Goal: Complete application form: Complete application form

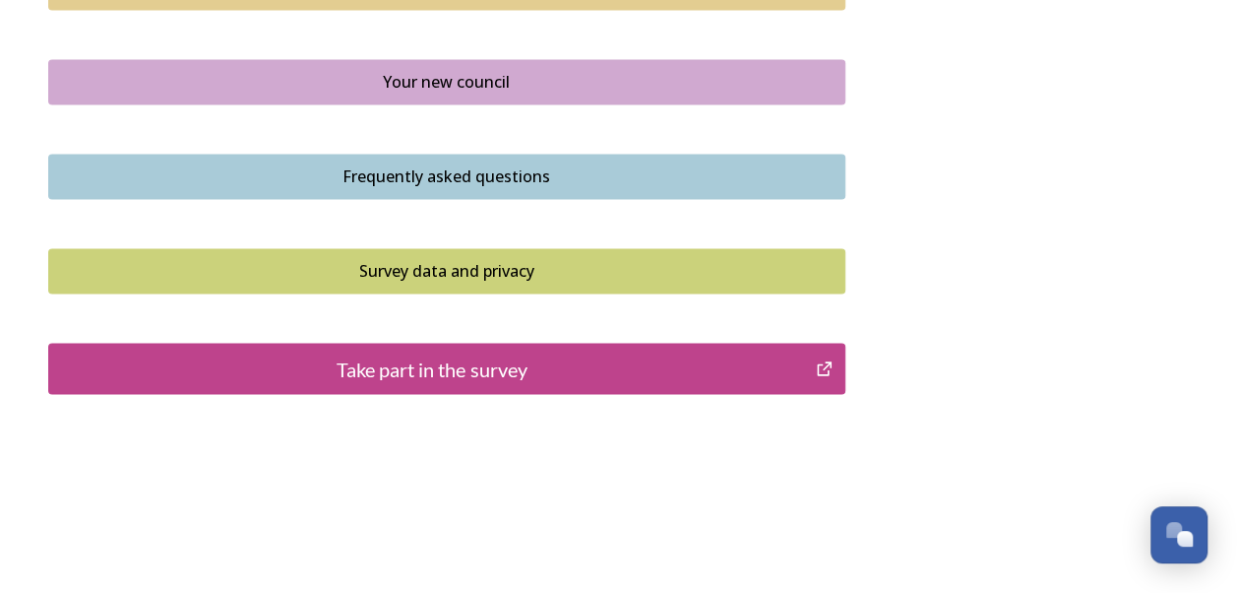
scroll to position [1520, 0]
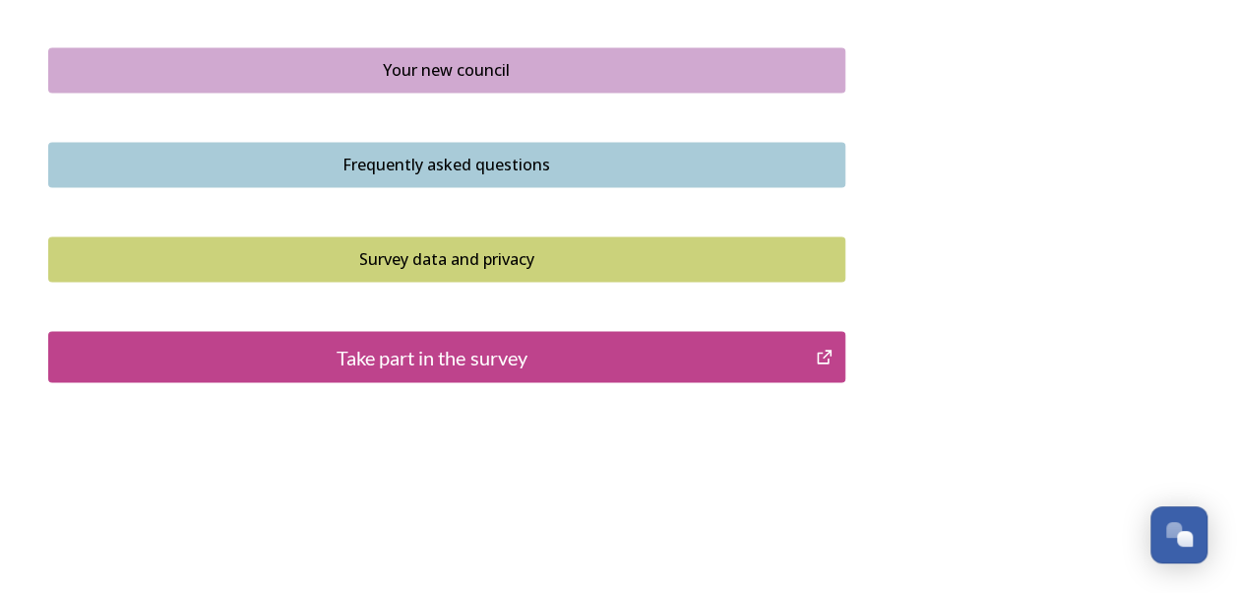
click at [687, 350] on div "Take part in the survey" at bounding box center [432, 357] width 747 height 30
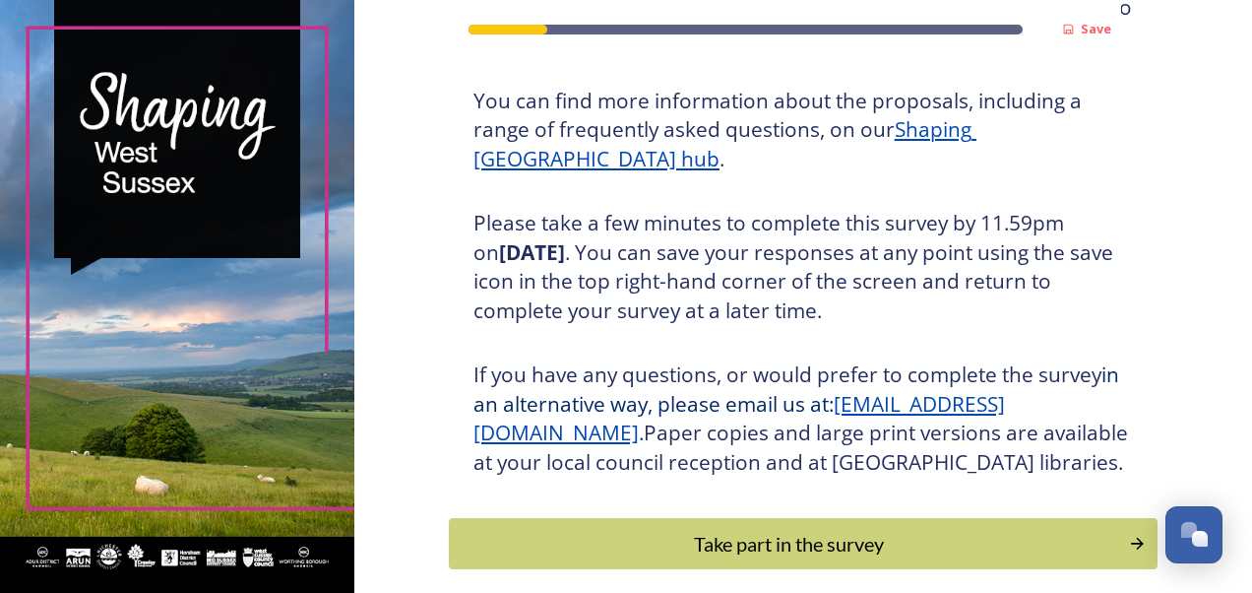
scroll to position [327, 0]
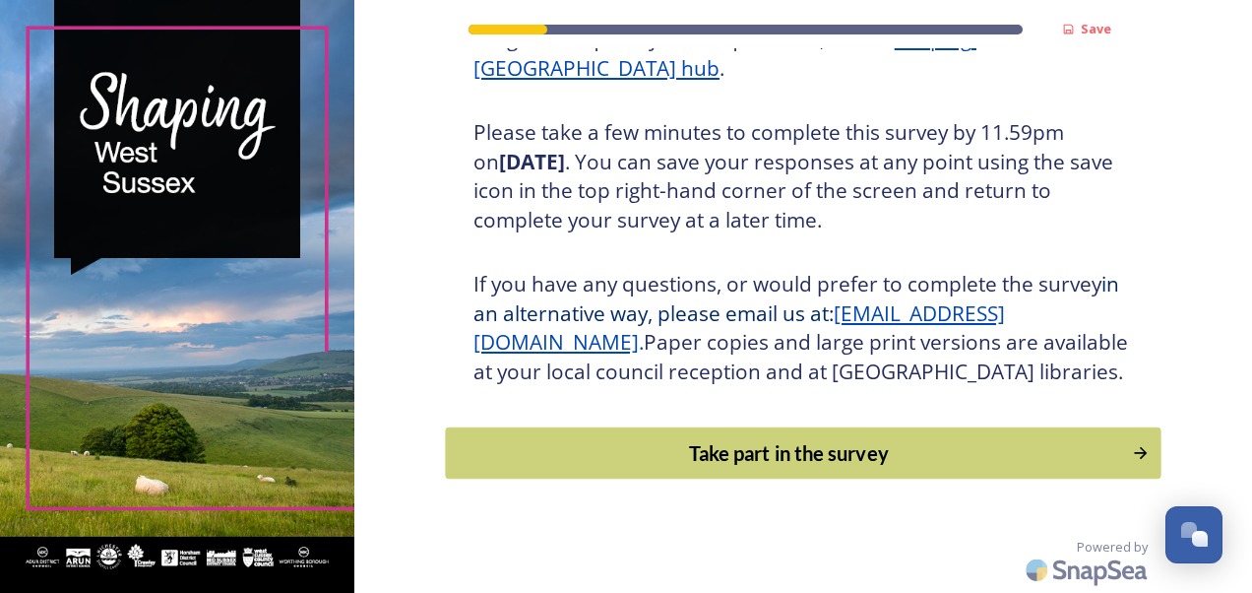
click at [966, 468] on div "Take part in the survey" at bounding box center [788, 453] width 665 height 30
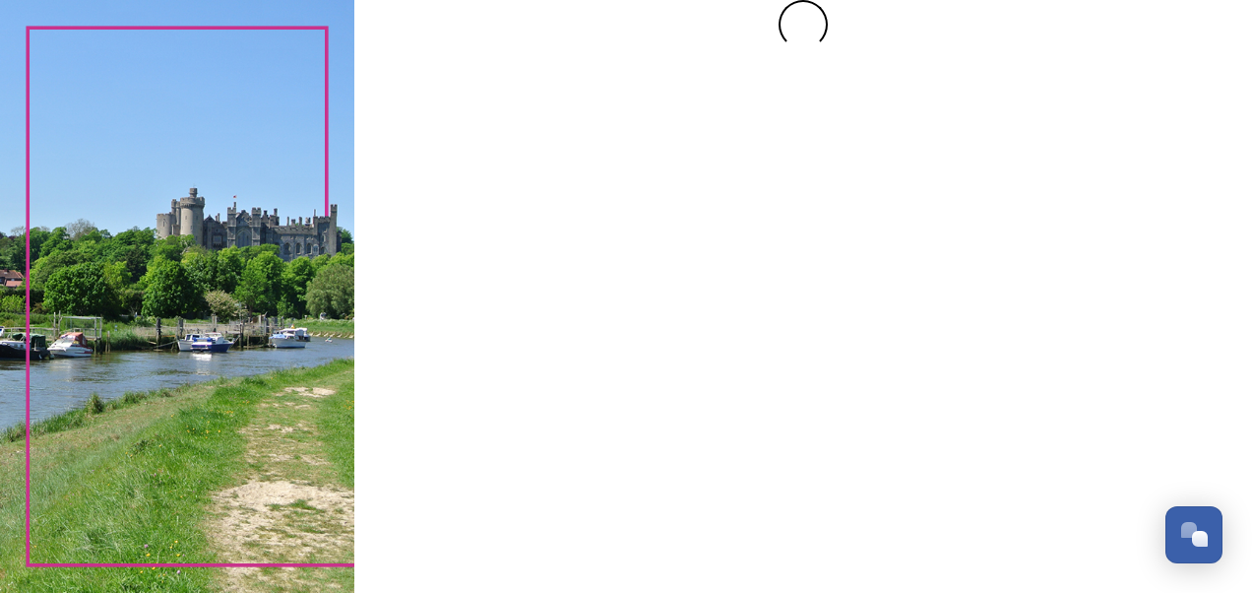
scroll to position [0, 0]
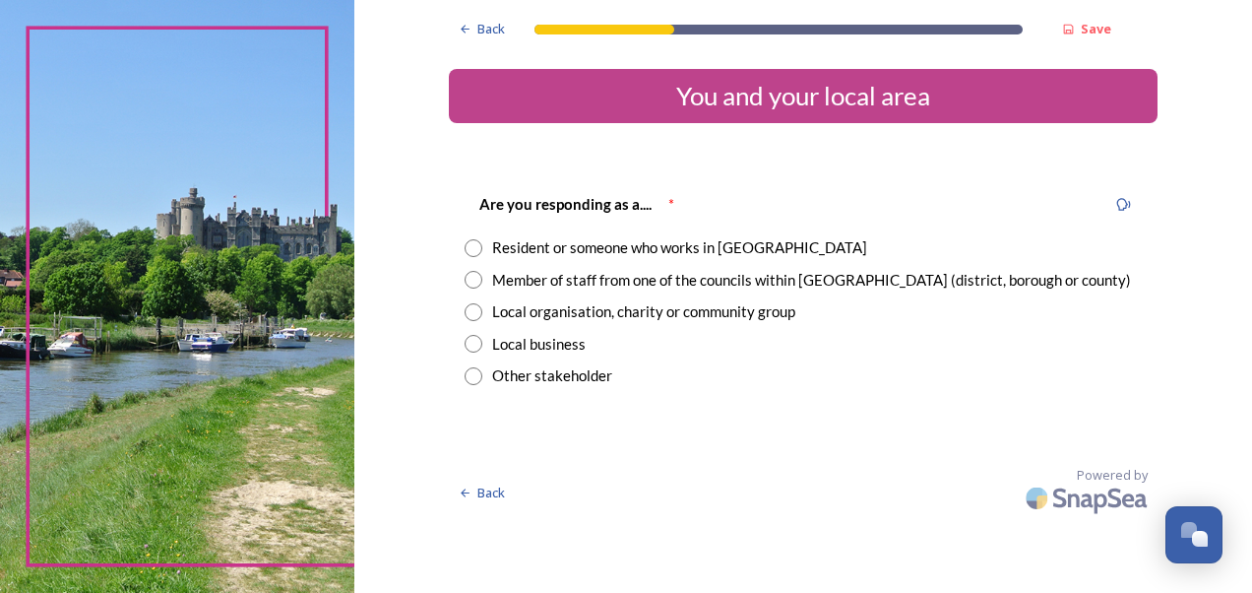
click at [472, 240] on input "radio" at bounding box center [474, 248] width 18 height 18
radio input "true"
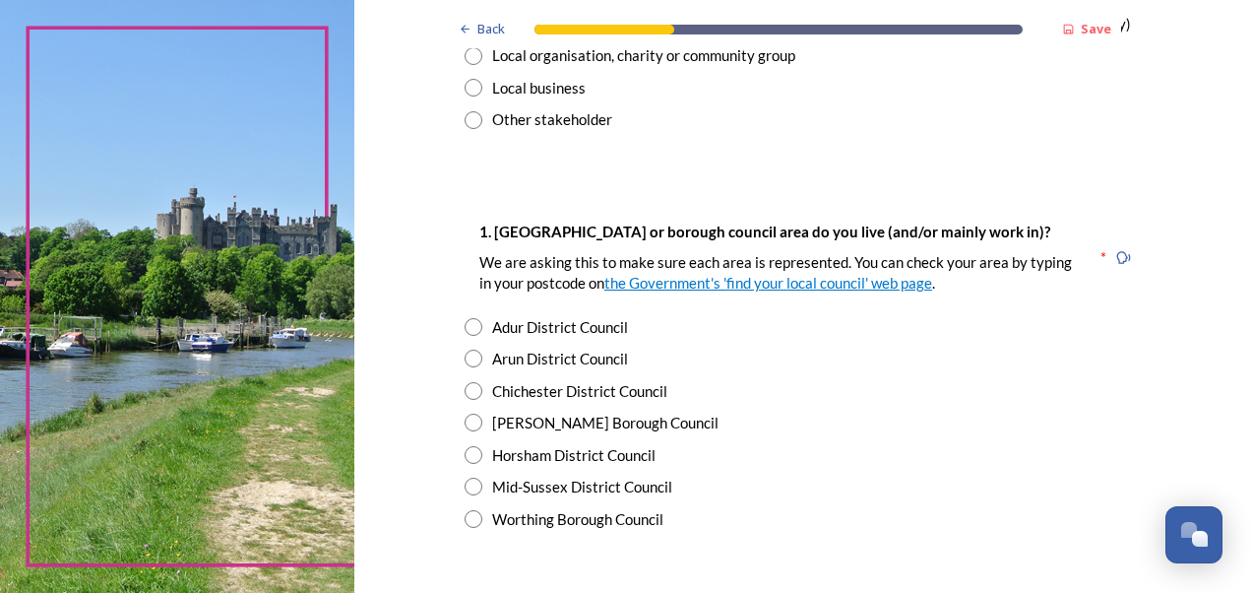
scroll to position [289, 0]
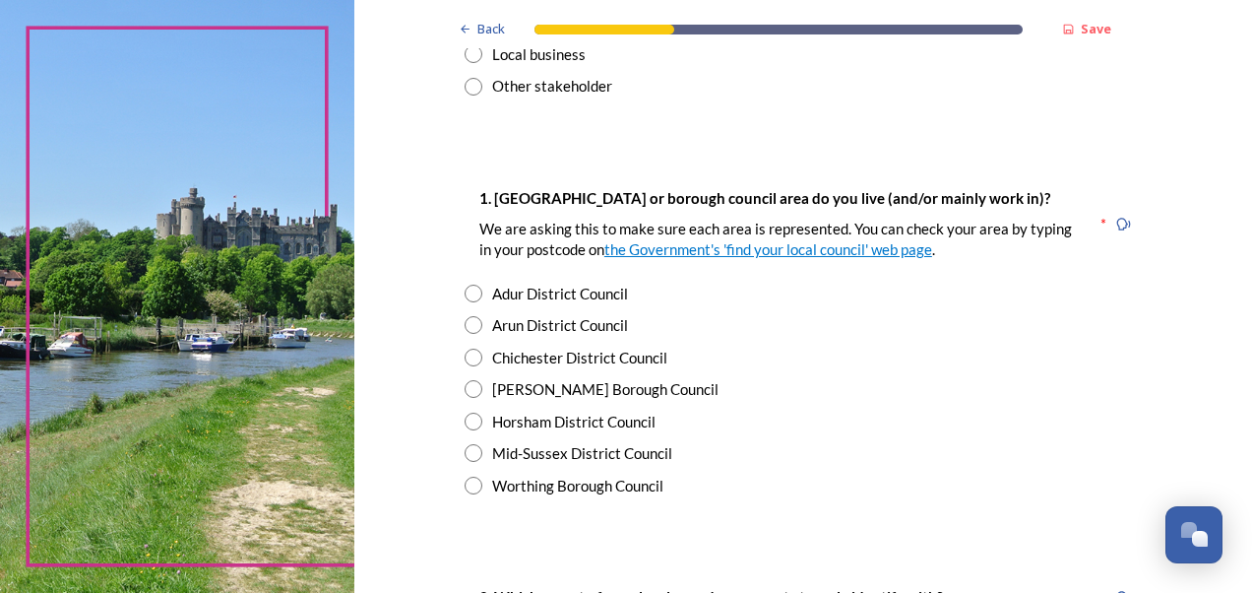
click at [465, 494] on div "Worthing Borough Council" at bounding box center [803, 485] width 677 height 23
radio input "true"
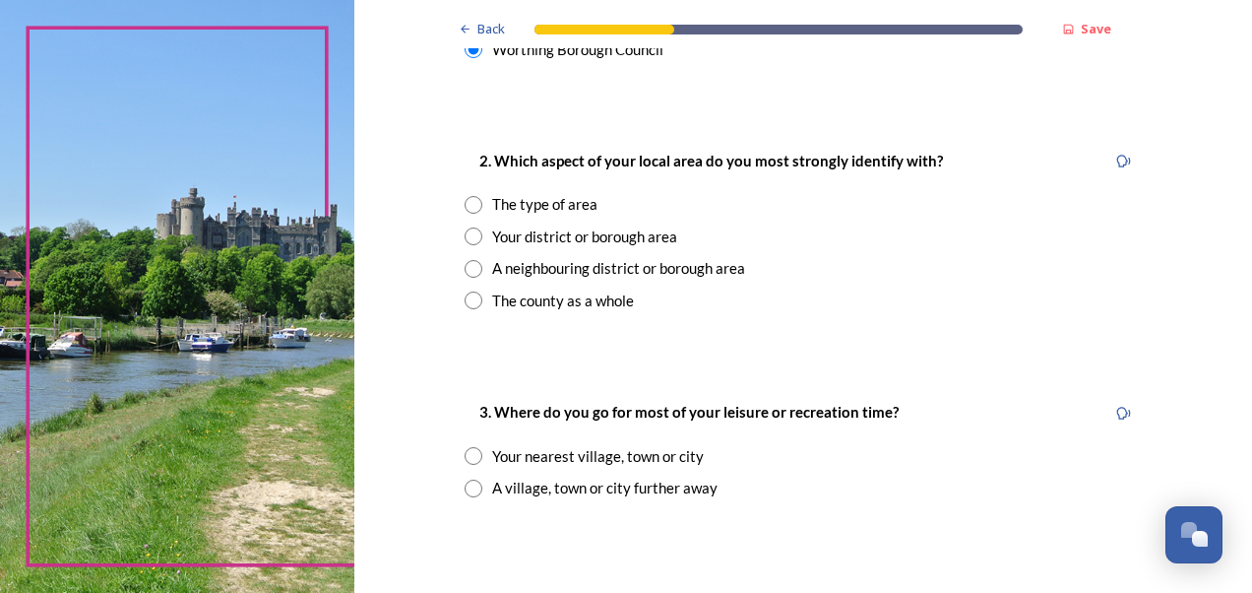
scroll to position [722, 0]
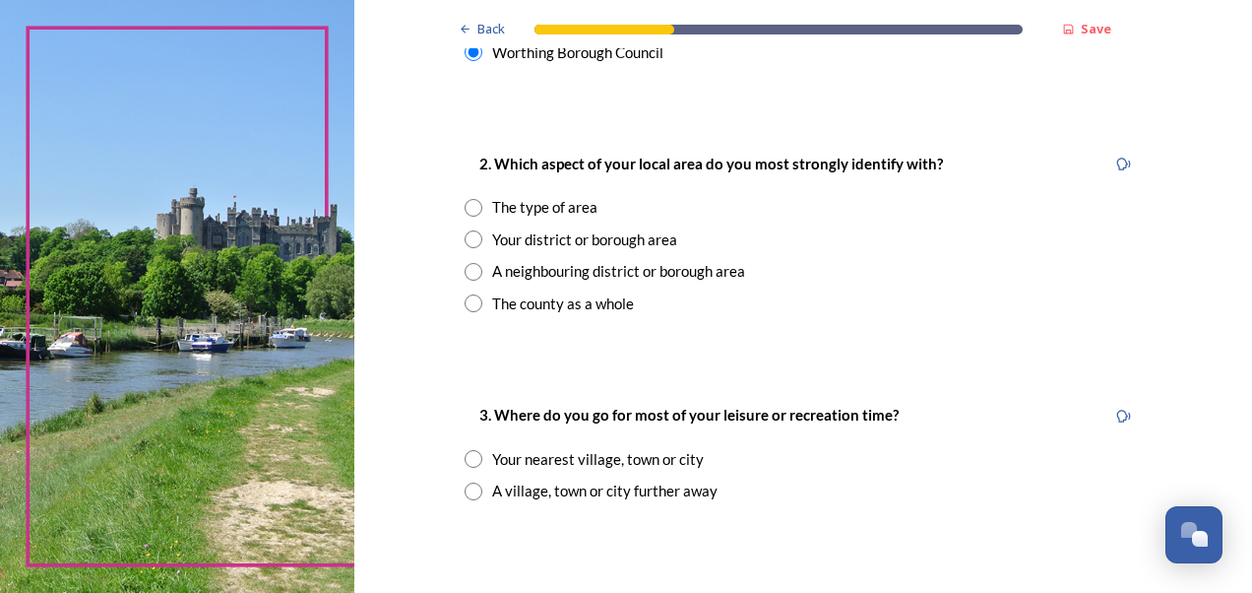
click at [465, 311] on input "radio" at bounding box center [474, 303] width 18 height 18
radio input "true"
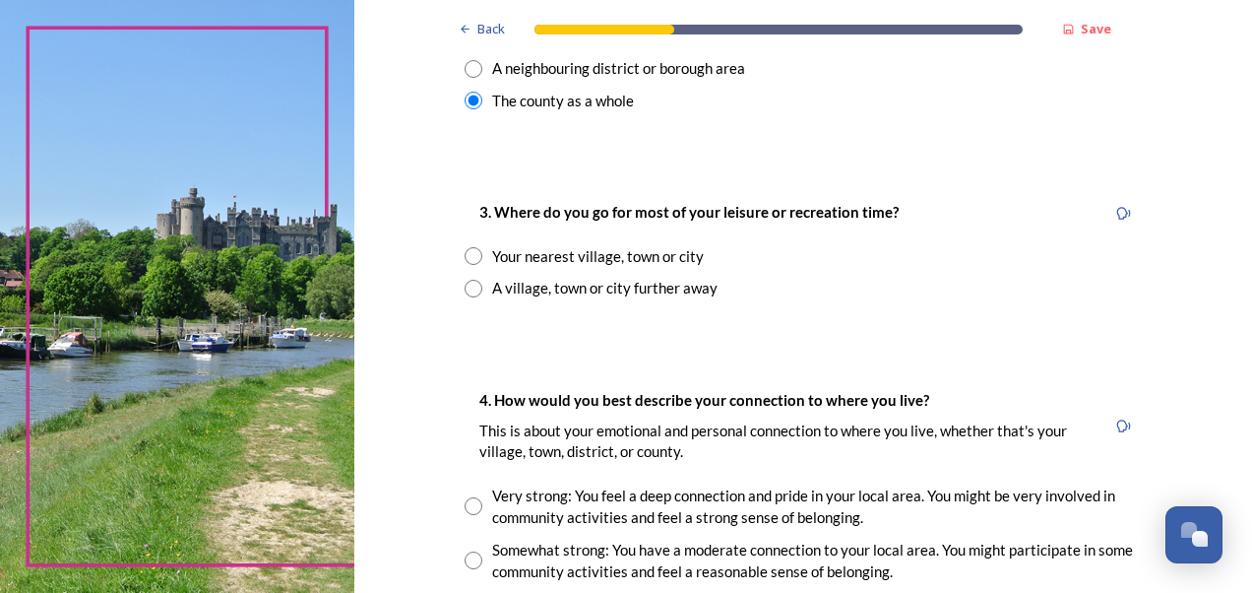
scroll to position [929, 0]
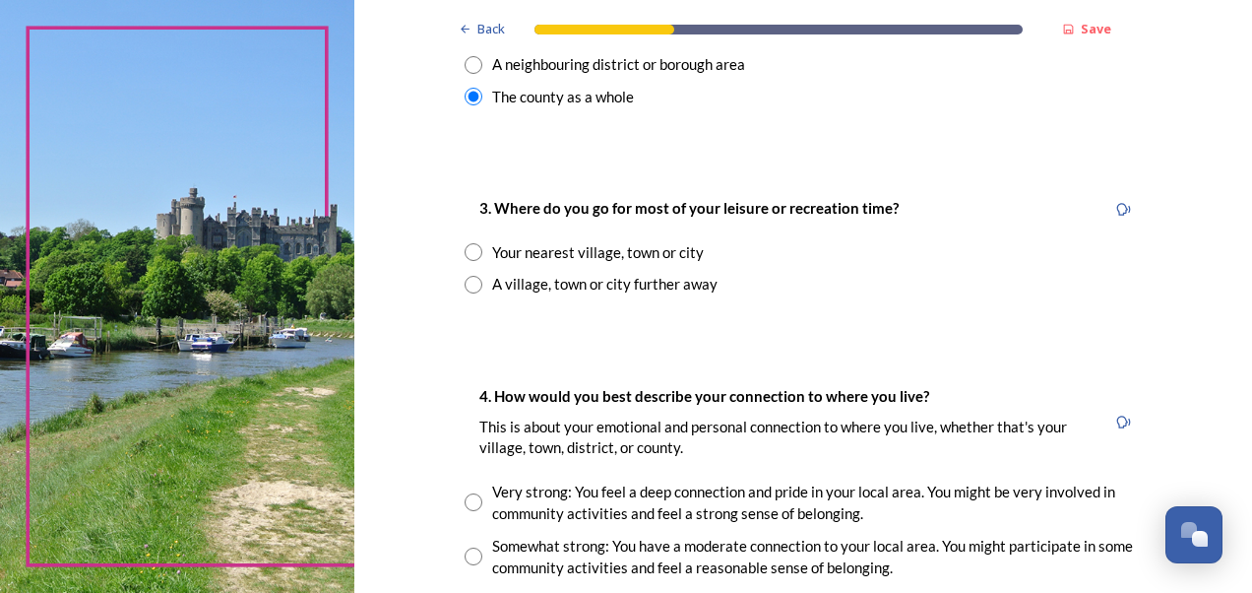
click at [469, 250] on input "radio" at bounding box center [474, 252] width 18 height 18
radio input "true"
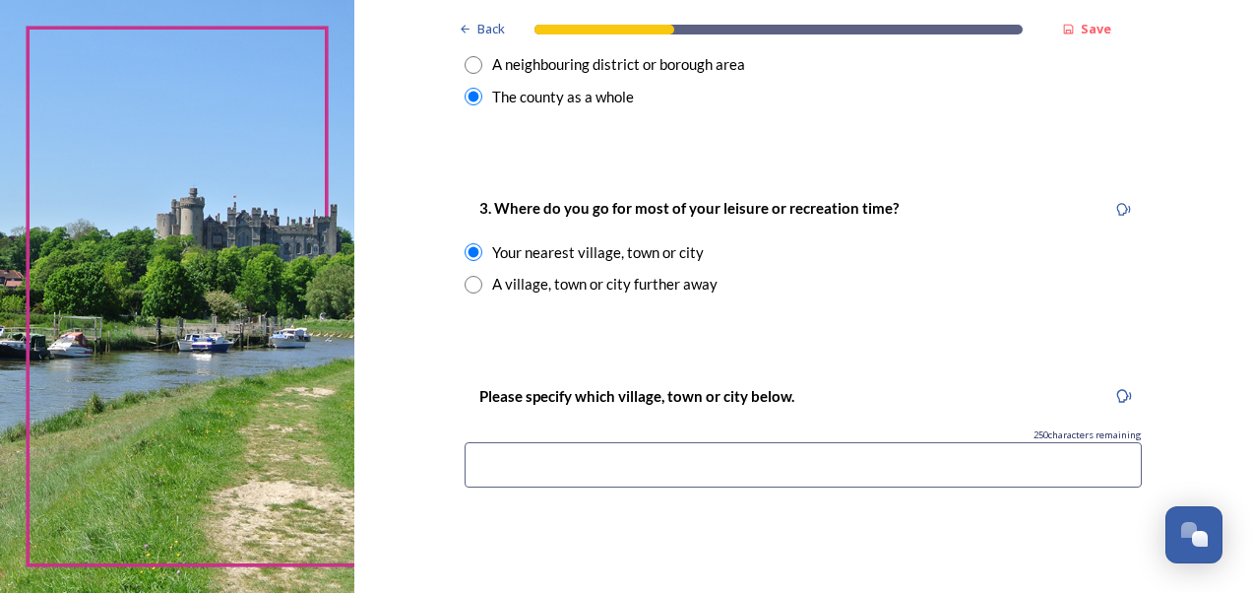
click at [949, 464] on input at bounding box center [803, 464] width 677 height 45
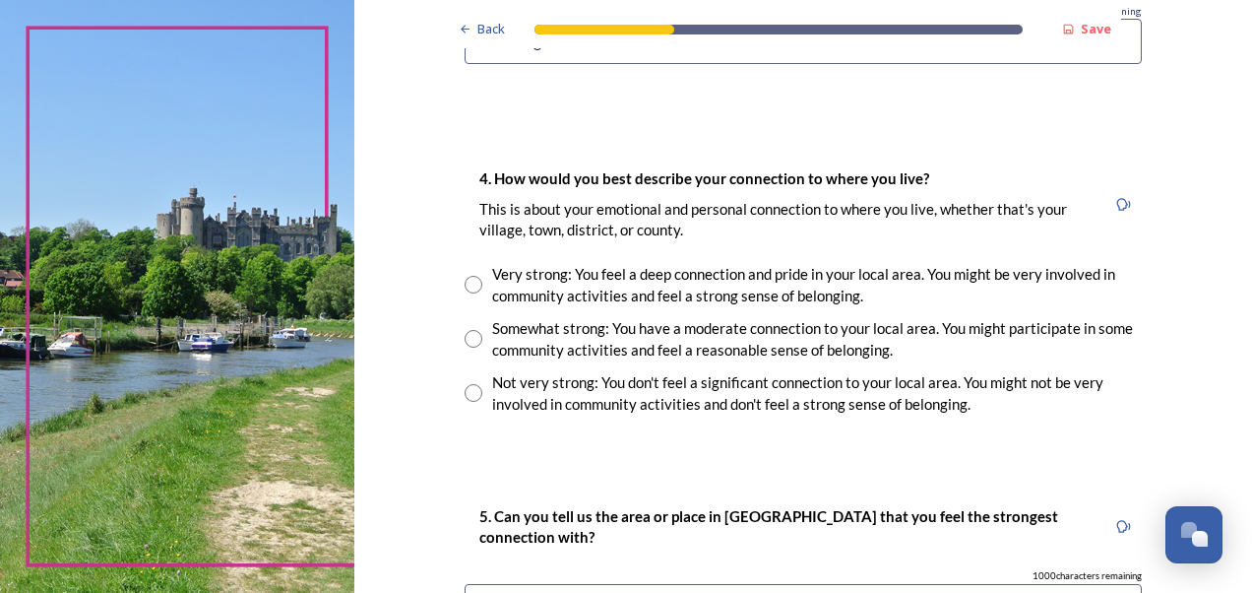
scroll to position [1355, 0]
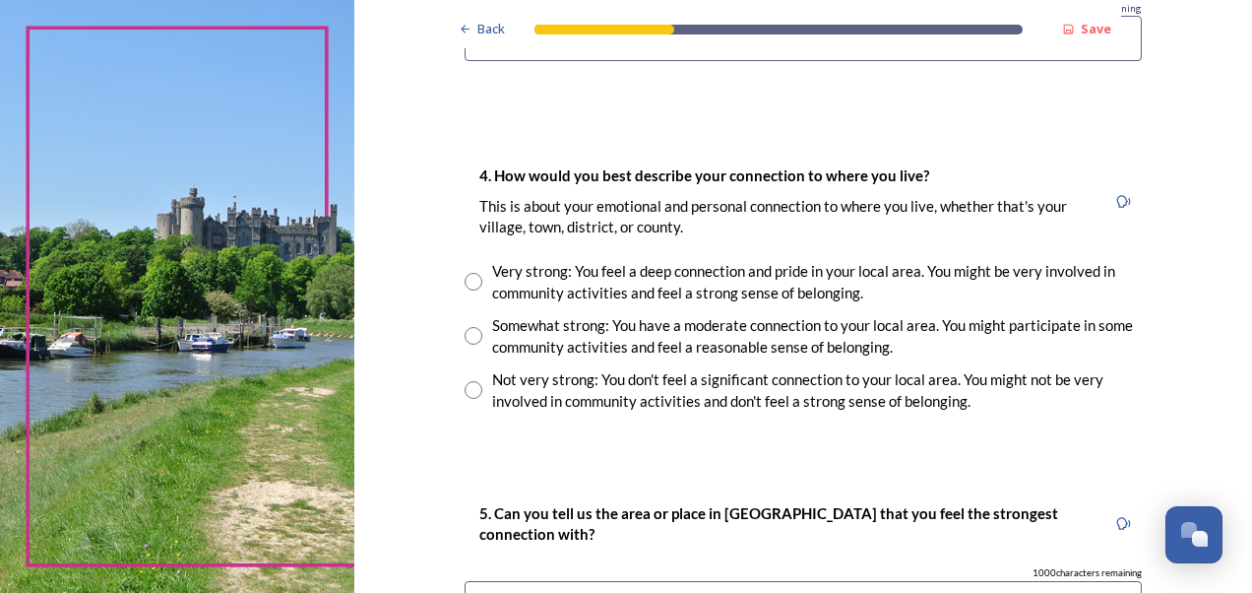
type input "Worthing"
click at [471, 273] on input "radio" at bounding box center [474, 282] width 18 height 18
radio input "true"
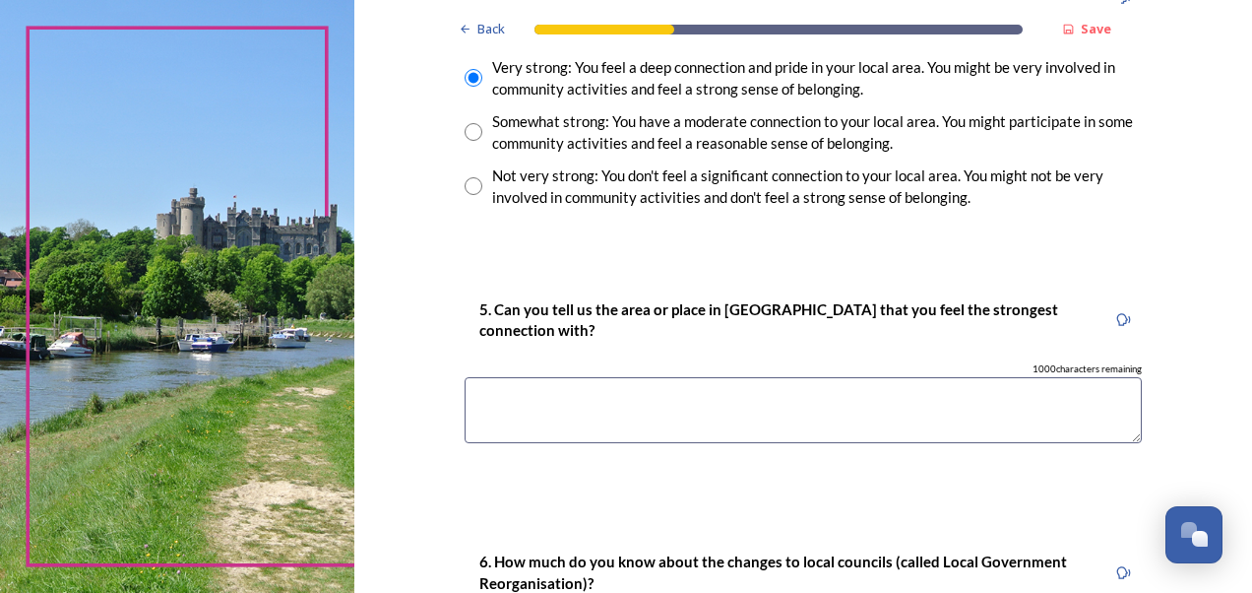
scroll to position [1561, 0]
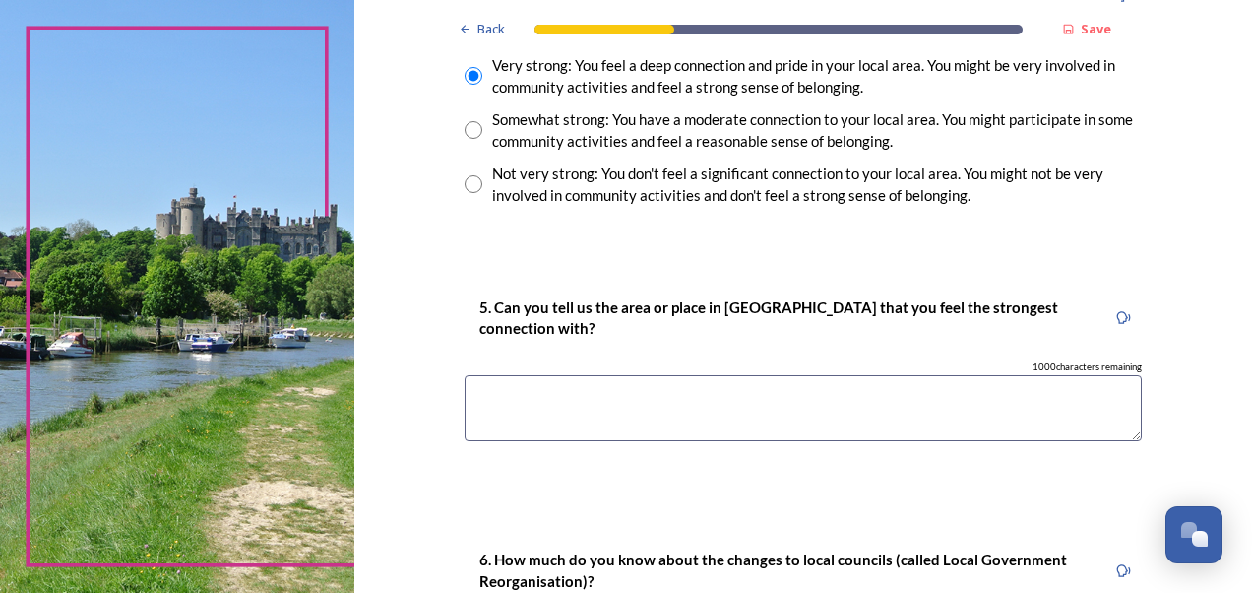
click at [1049, 392] on textarea at bounding box center [803, 408] width 677 height 66
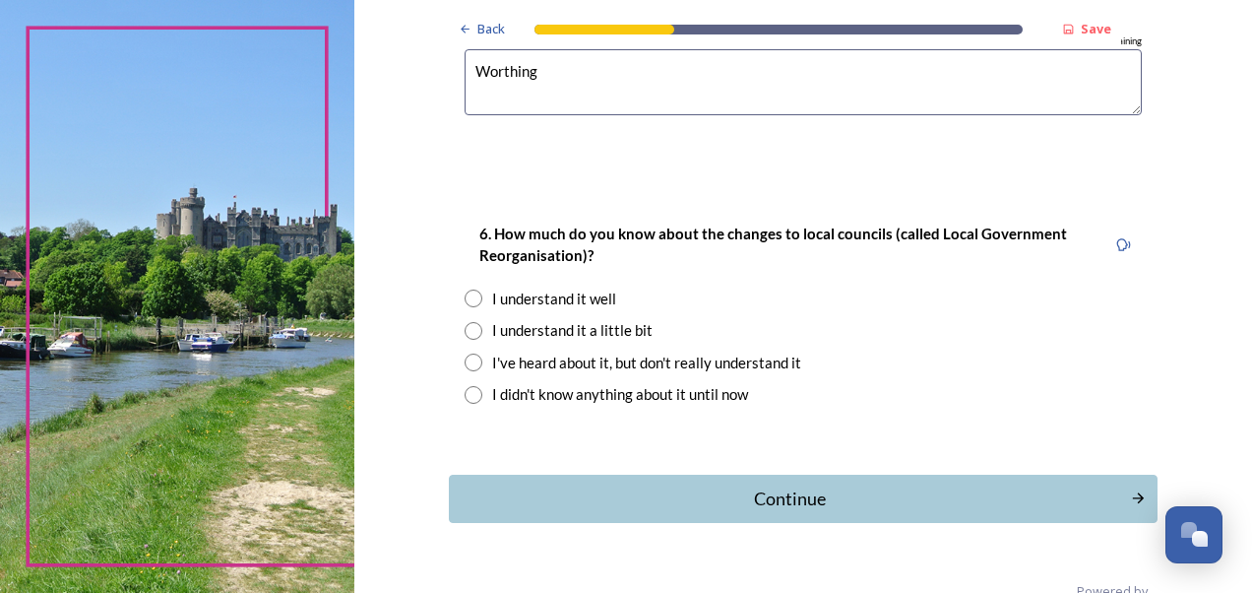
scroll to position [1892, 0]
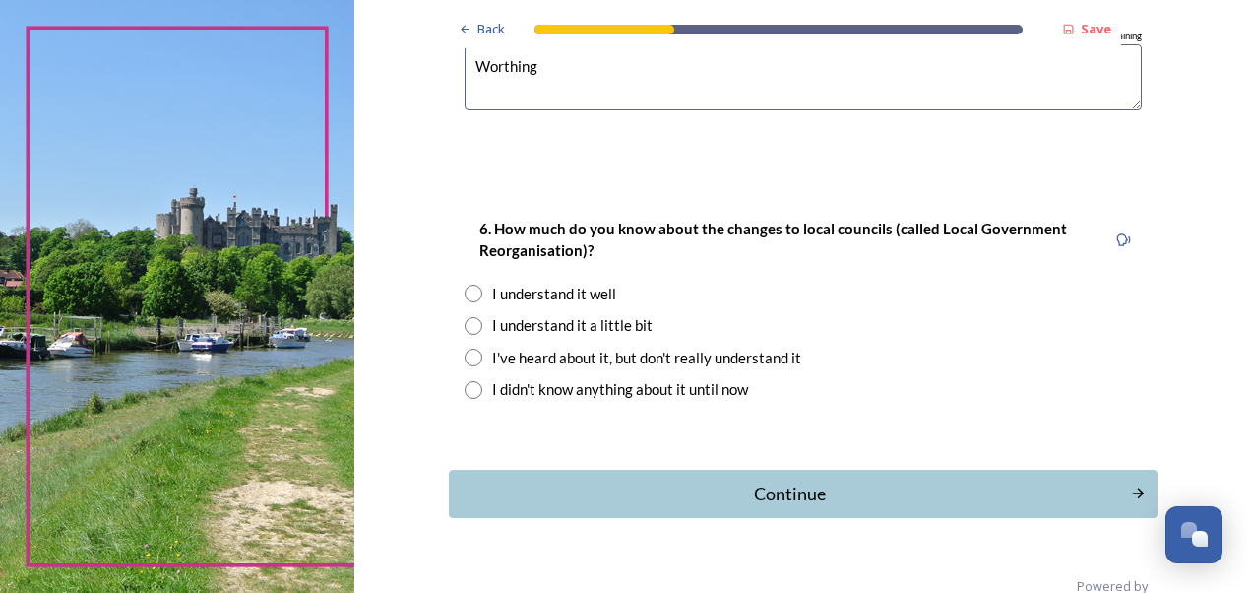
type textarea "Worthing"
click at [465, 285] on input "radio" at bounding box center [474, 293] width 18 height 18
radio input "true"
click at [641, 487] on div "Continue" at bounding box center [789, 493] width 666 height 27
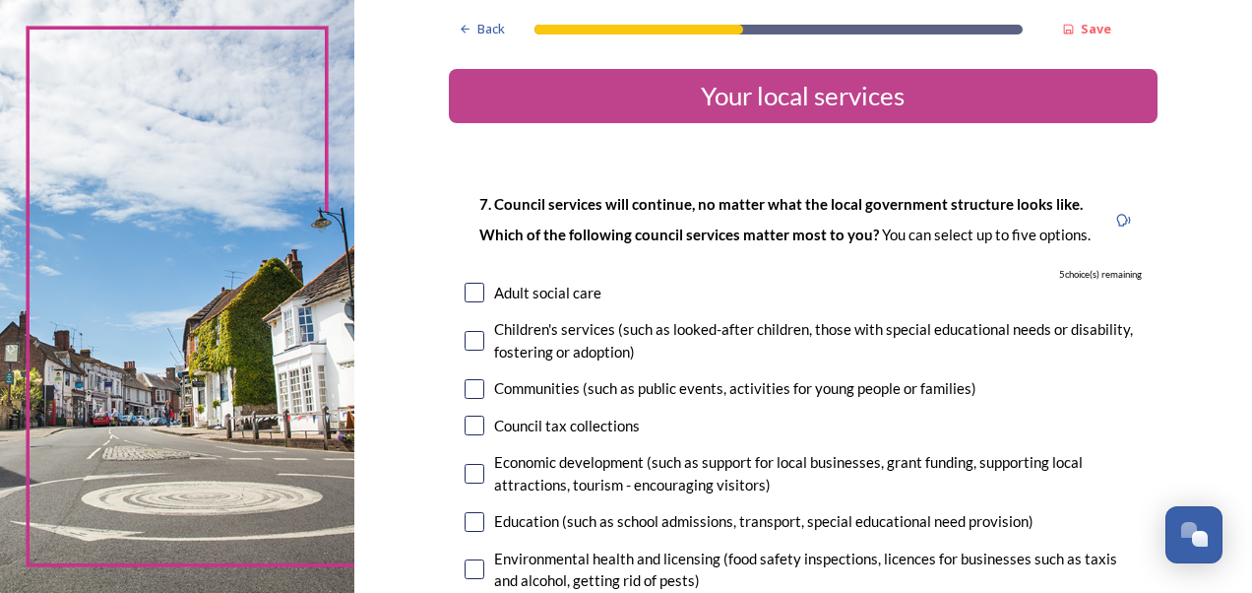
click at [467, 295] on input "checkbox" at bounding box center [475, 292] width 20 height 20
checkbox input "true"
click at [470, 343] on input "checkbox" at bounding box center [475, 341] width 20 height 20
checkbox input "true"
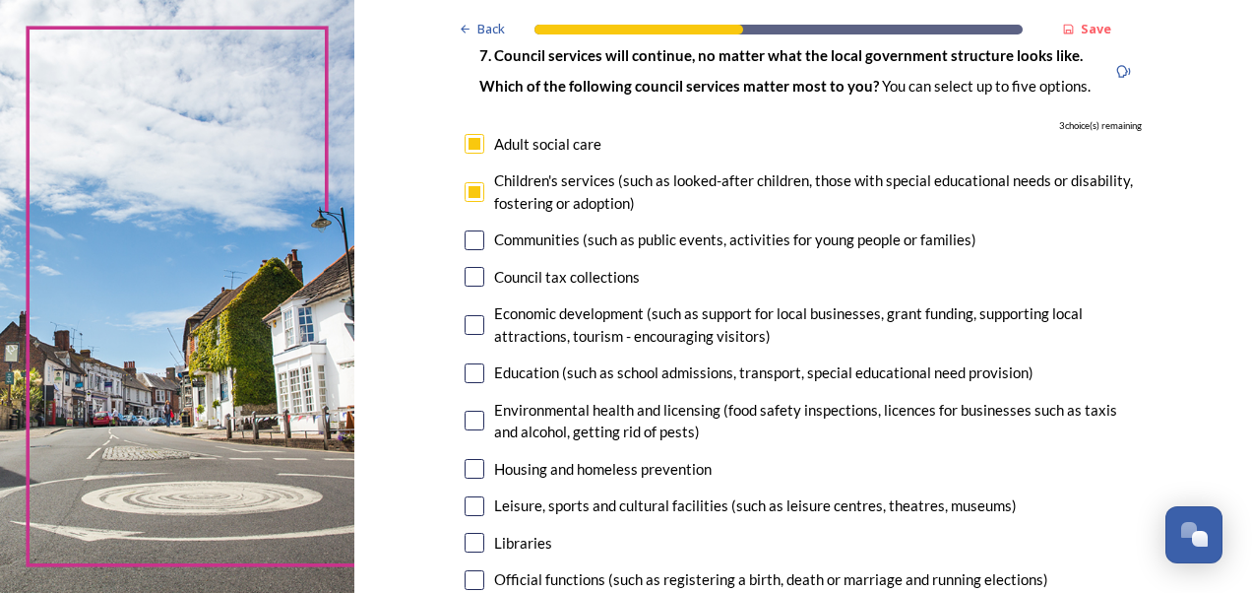
scroll to position [197, 0]
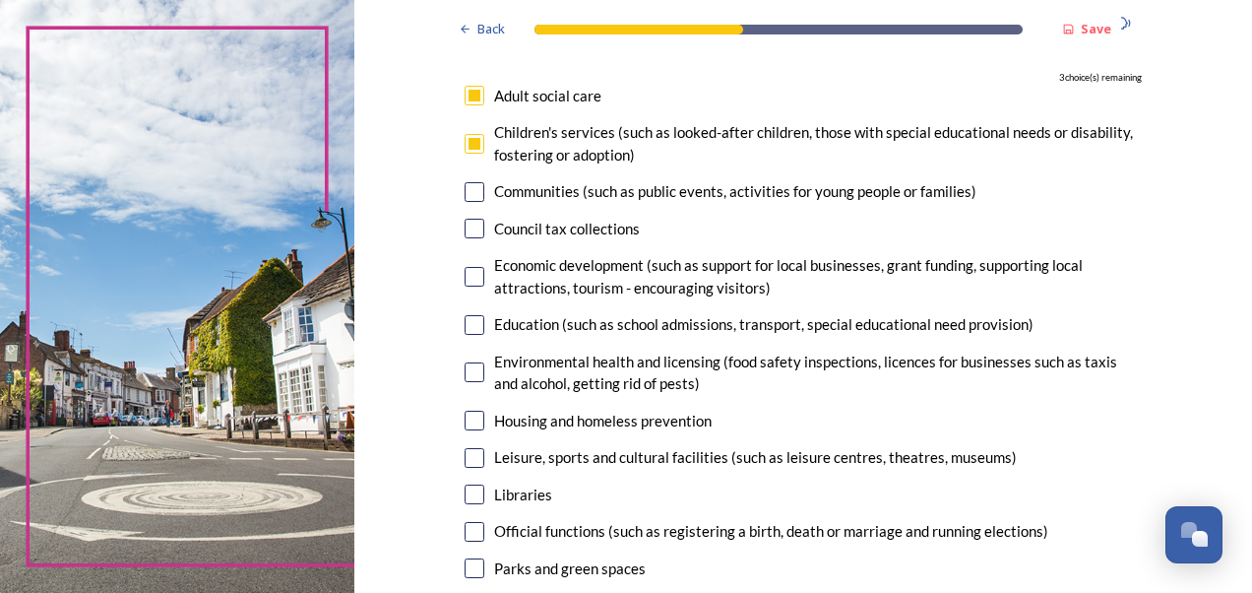
click at [473, 187] on input "checkbox" at bounding box center [475, 192] width 20 height 20
checkbox input "true"
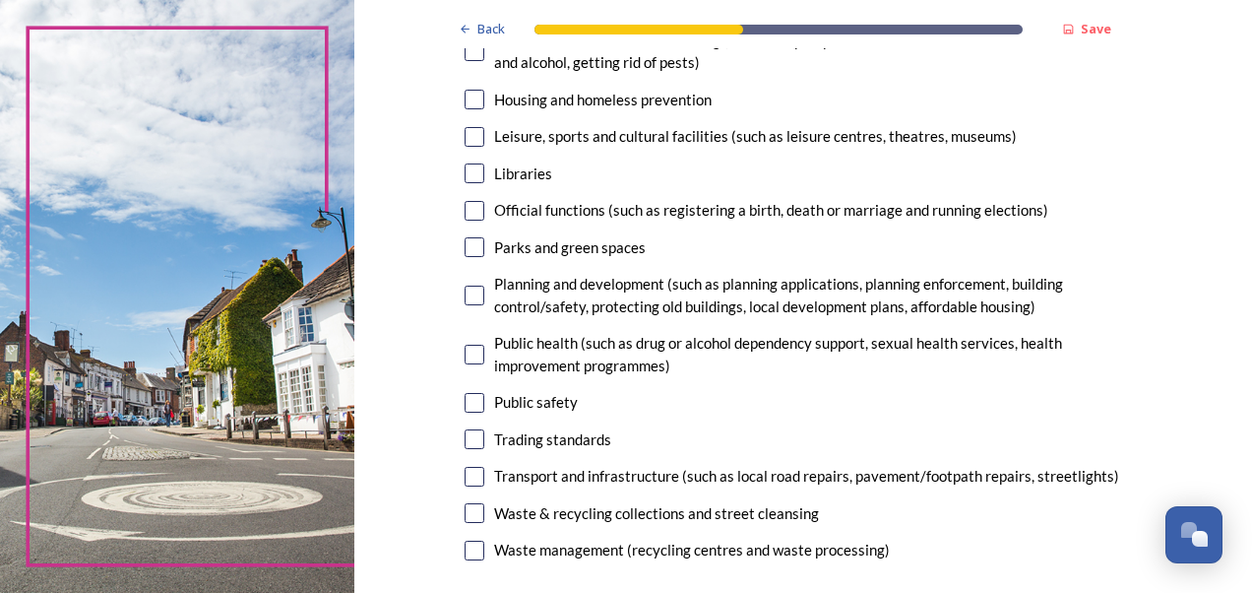
scroll to position [591, 0]
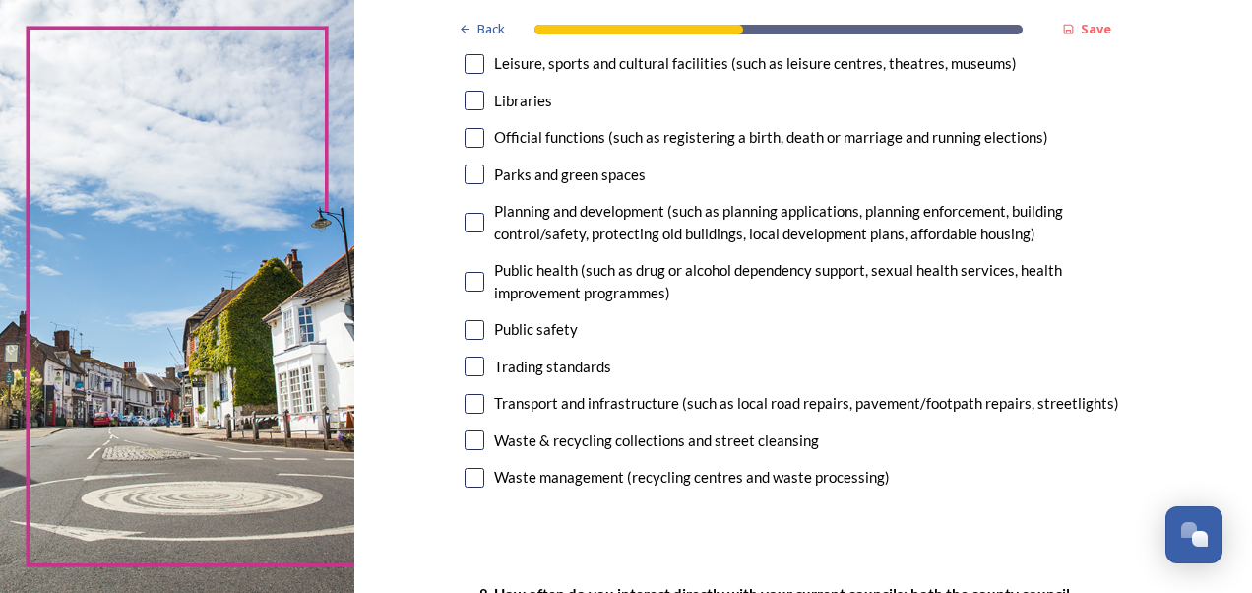
click at [470, 175] on input "checkbox" at bounding box center [475, 174] width 20 height 20
checkbox input "true"
click at [470, 57] on input "checkbox" at bounding box center [475, 64] width 20 height 20
checkbox input "true"
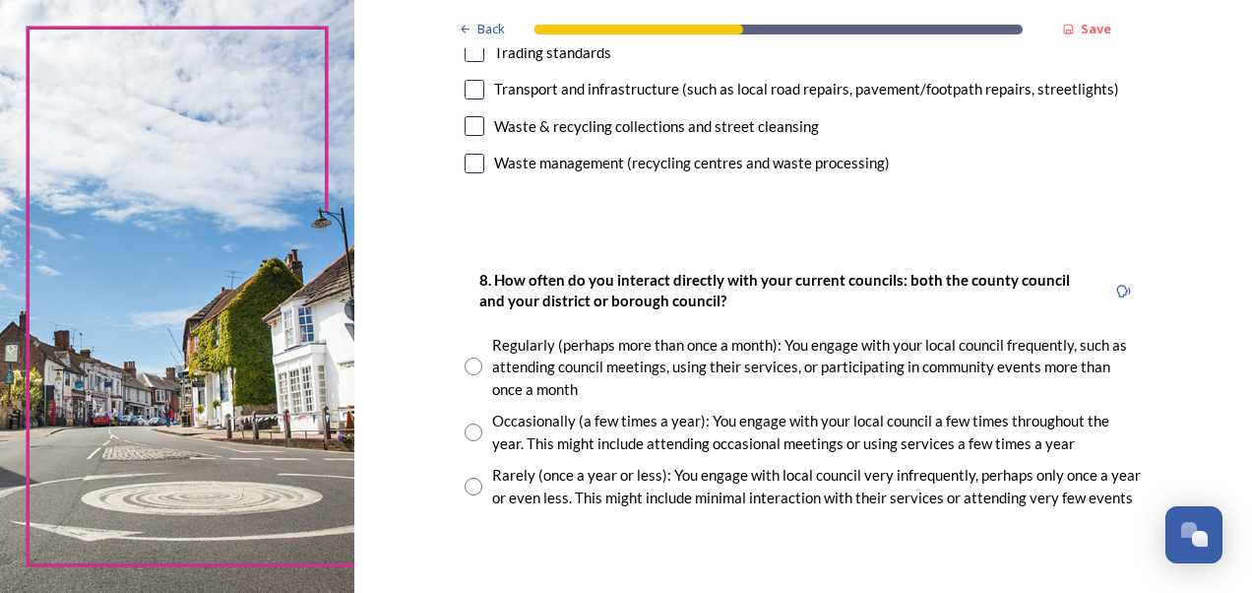
scroll to position [1024, 0]
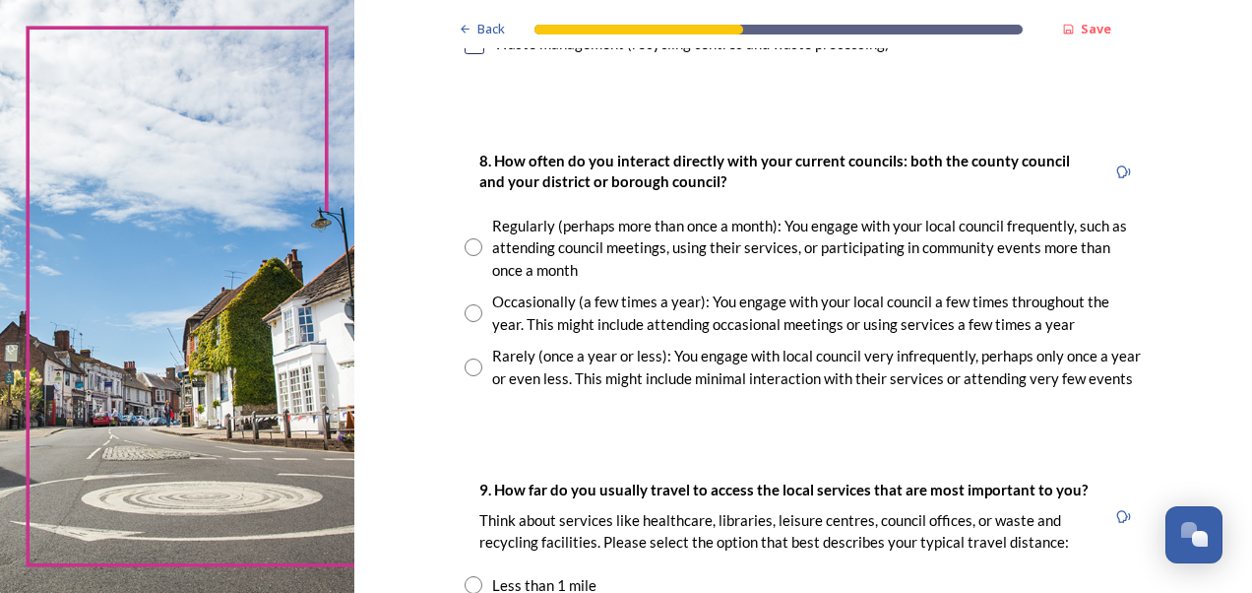
click at [467, 252] on input "radio" at bounding box center [474, 247] width 18 height 18
radio input "true"
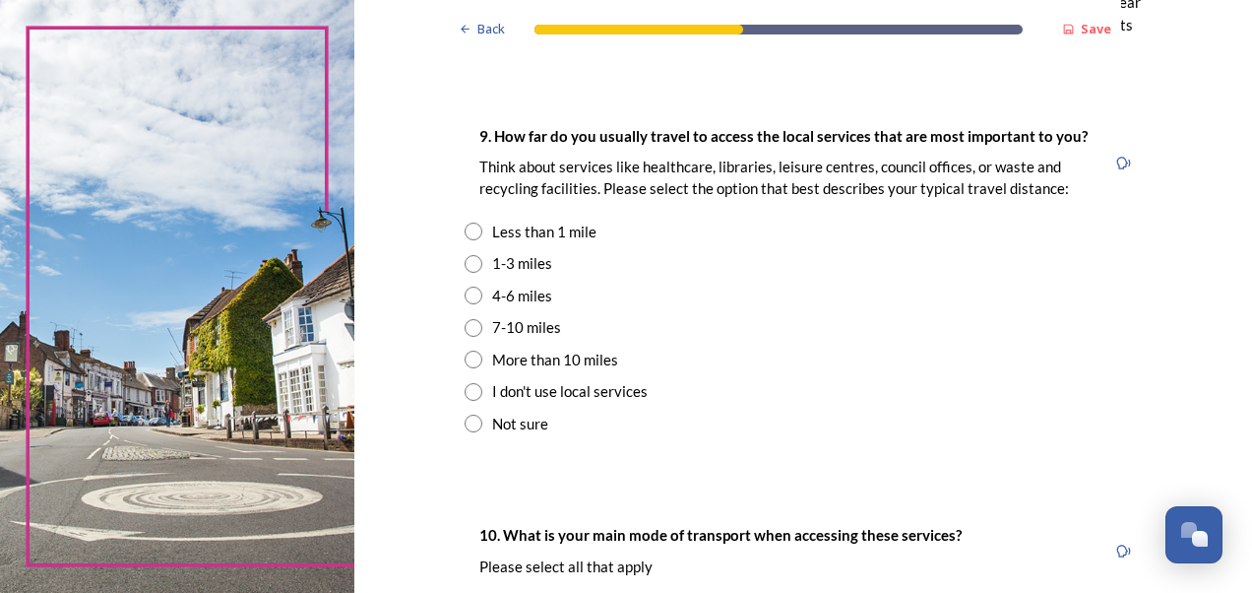
scroll to position [1378, 0]
click at [465, 262] on input "radio" at bounding box center [474, 263] width 18 height 18
radio input "true"
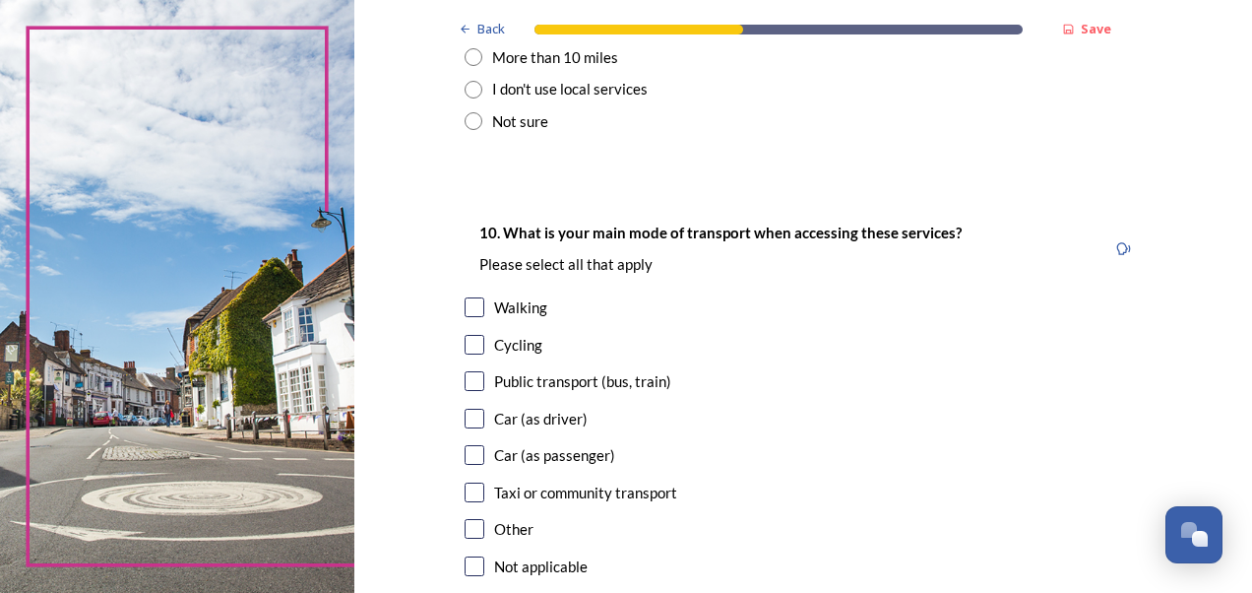
scroll to position [1693, 0]
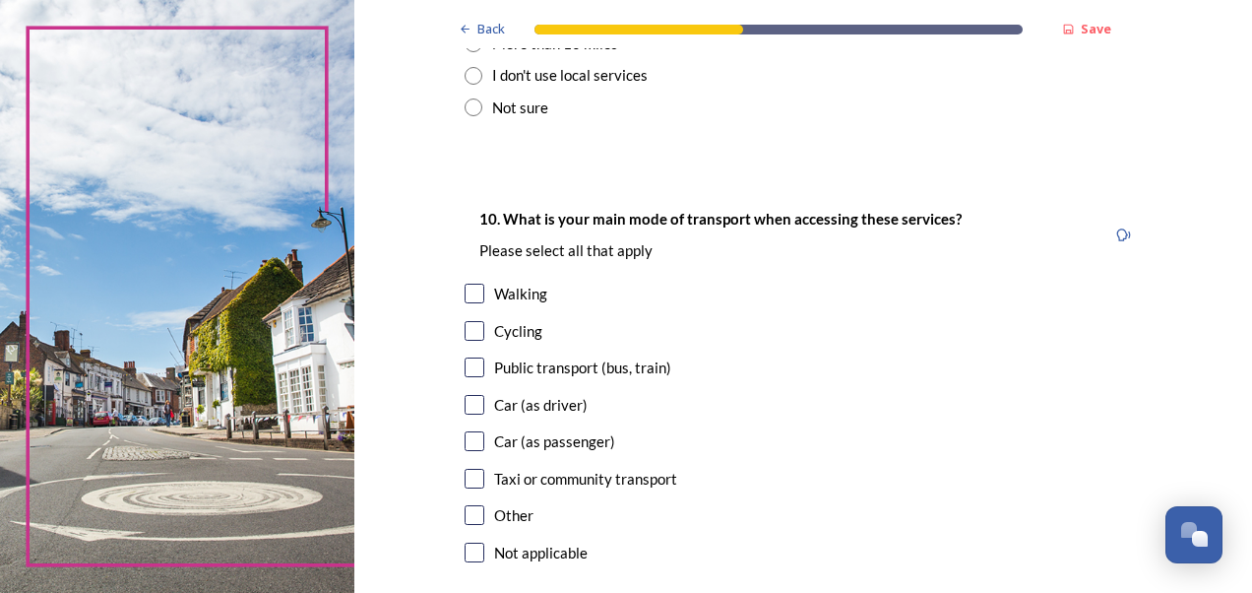
click at [465, 293] on input "checkbox" at bounding box center [475, 293] width 20 height 20
checkbox input "true"
click at [467, 404] on input "checkbox" at bounding box center [475, 405] width 20 height 20
checkbox input "true"
click at [468, 433] on input "checkbox" at bounding box center [475, 441] width 20 height 20
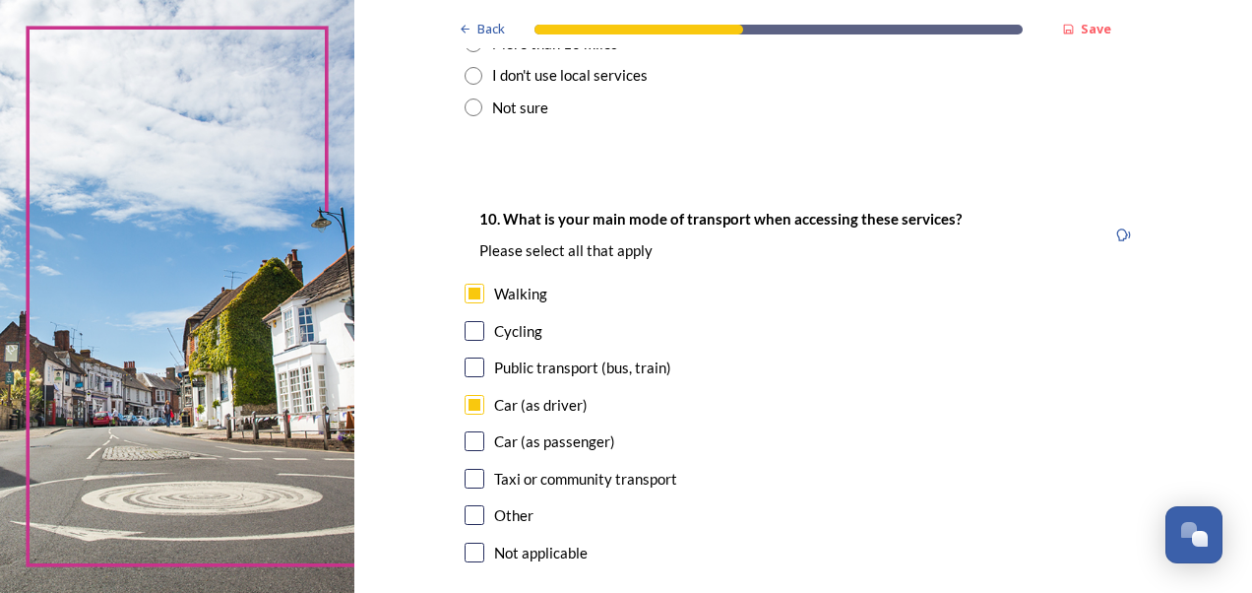
checkbox input "true"
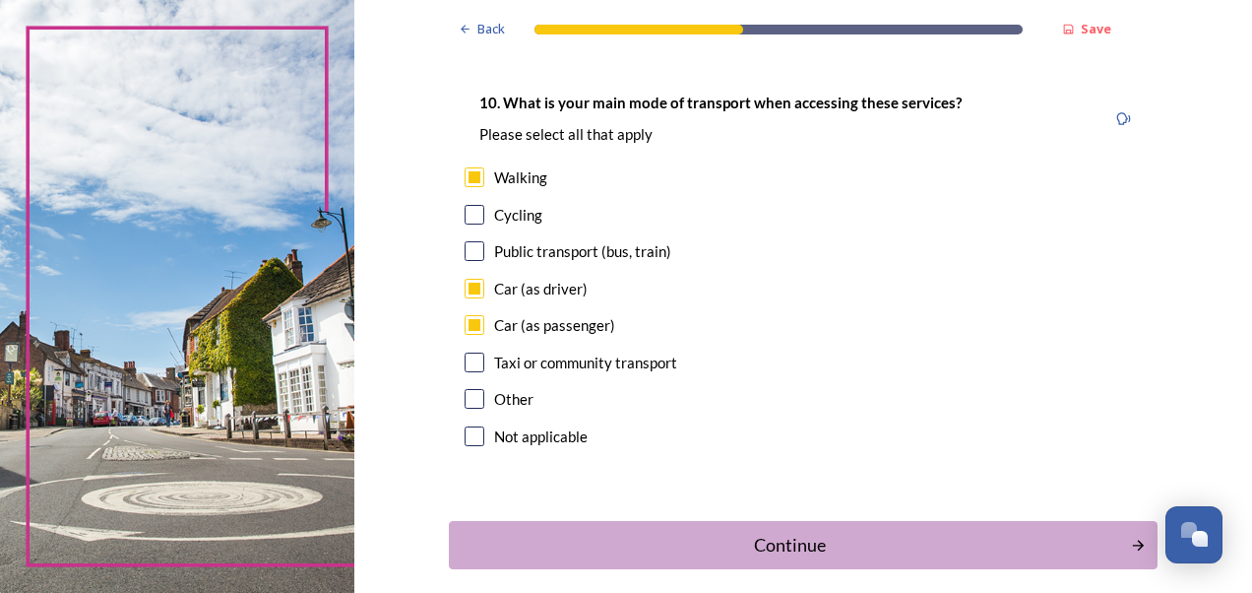
scroll to position [1811, 0]
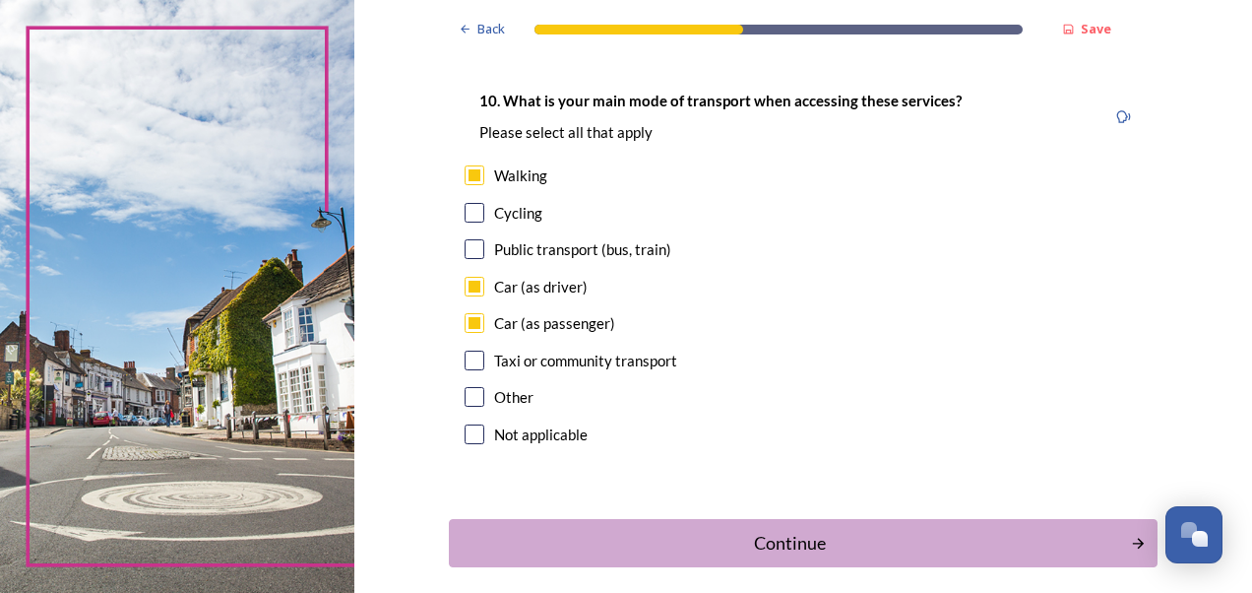
click at [469, 250] on input "checkbox" at bounding box center [475, 249] width 20 height 20
checkbox input "true"
click at [536, 531] on div "Continue" at bounding box center [789, 543] width 666 height 27
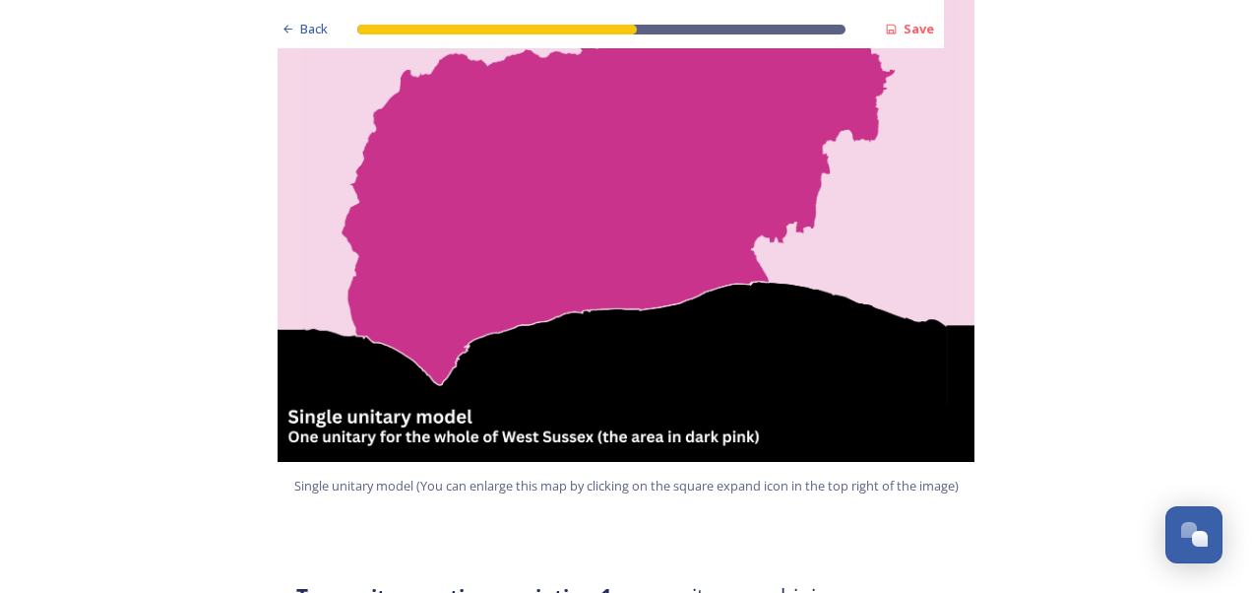
scroll to position [570, 0]
